Goal: Task Accomplishment & Management: Manage account settings

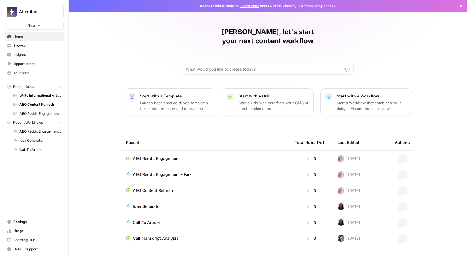
click at [28, 232] on span "Usage" at bounding box center [37, 231] width 48 height 5
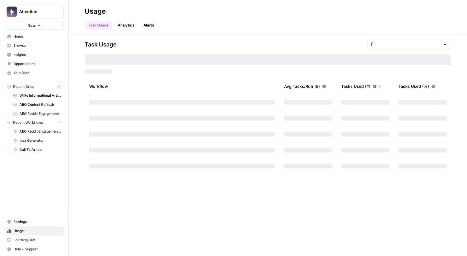
type input "October Tasks"
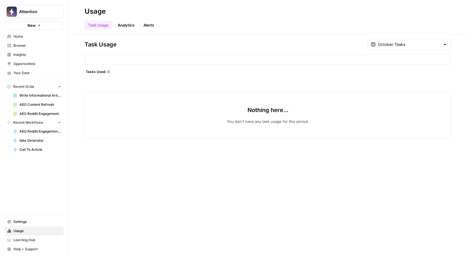
click at [28, 226] on link "Settings" at bounding box center [34, 222] width 59 height 9
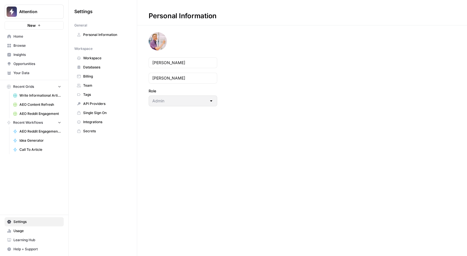
click at [94, 74] on span "Billing" at bounding box center [105, 76] width 45 height 5
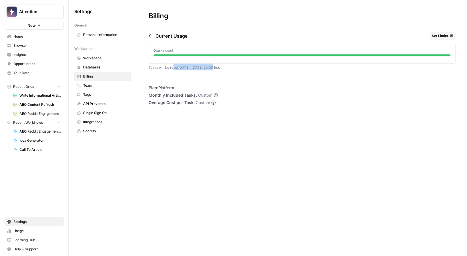
drag, startPoint x: 204, startPoint y: 69, endPoint x: 214, endPoint y: 69, distance: 9.7
click at [213, 69] on span "Tasks will be reset [DATE] ([DATE] 20:00 hs) ." at bounding box center [183, 67] width 71 height 4
click at [214, 69] on span "Tasks will be reset [DATE] ([DATE] 20:00 hs) ." at bounding box center [183, 67] width 71 height 4
